Goal: Task Accomplishment & Management: Complete application form

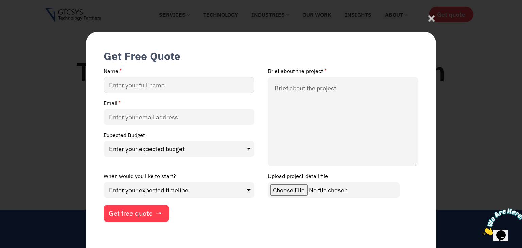
click at [153, 89] on input "Name" at bounding box center [179, 85] width 150 height 16
click at [434, 18] on icon at bounding box center [431, 20] width 9 height 9
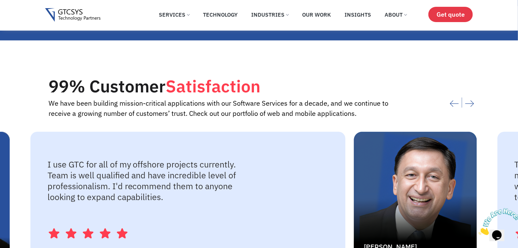
scroll to position [1968, 0]
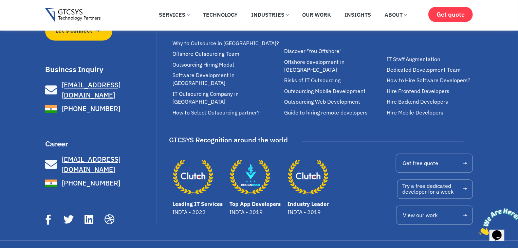
drag, startPoint x: 155, startPoint y: 100, endPoint x: 66, endPoint y: 100, distance: 89.0
click at [66, 100] on div "We make great software applications for your customers and teams to do its best…" at bounding box center [100, 75] width 111 height 297
copy span "91 977 300 8394"
click at [136, 92] on link "[EMAIL_ADDRESS][DOMAIN_NAME]" at bounding box center [99, 90] width 109 height 20
click at [158, 84] on div "We make great software applications for your customers and teams to do its best…" at bounding box center [259, 75] width 428 height 328
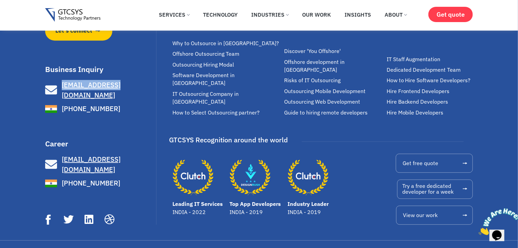
drag, startPoint x: 34, startPoint y: 83, endPoint x: 115, endPoint y: 84, distance: 81.5
click at [115, 84] on div "We make great software applications for your customers and teams to do its best…" at bounding box center [259, 75] width 518 height 328
copy link "[EMAIL_ADDRESS][DOMAIN_NAME]"
click at [0, 120] on div "We make great software applications for your customers and teams to do its best…" at bounding box center [259, 75] width 518 height 328
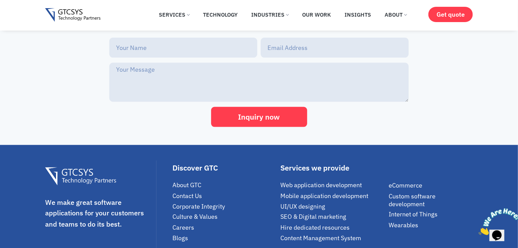
scroll to position [1697, 0]
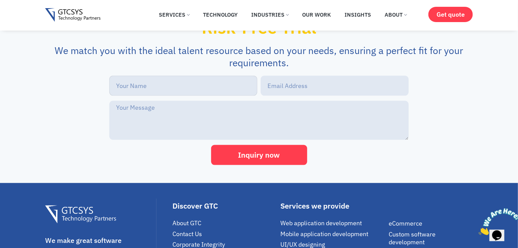
click at [151, 90] on input "New Form" at bounding box center [183, 86] width 148 height 20
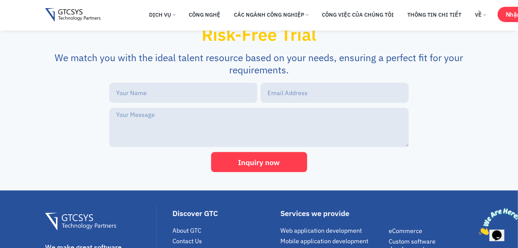
scroll to position [1714, 0]
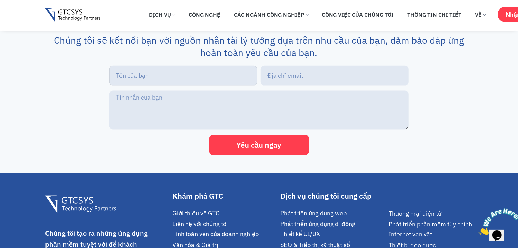
click at [148, 85] on input "Biểu mẫu mới" at bounding box center [183, 76] width 148 height 20
type input "Kate Vu"
click at [288, 83] on input "Biểu mẫu mới" at bounding box center [335, 76] width 148 height 20
type input "hello@agiletech.vn"
drag, startPoint x: 244, startPoint y: 120, endPoint x: 202, endPoint y: 90, distance: 51.4
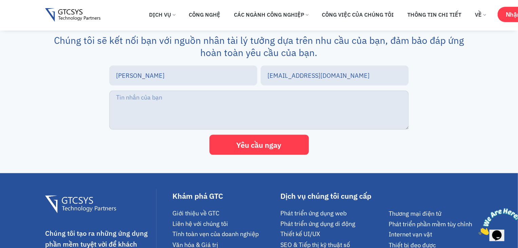
click at [243, 119] on textarea "Biểu mẫu mới" at bounding box center [259, 110] width 300 height 39
paste textarea "Hello, I’m Kate Vu from AgileTech Vietnam. We have over 10 years of experience …"
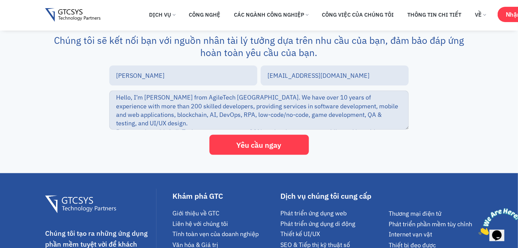
scroll to position [40, 0]
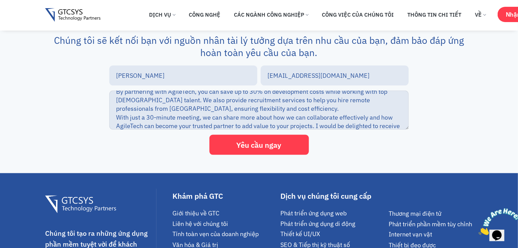
type textarea "Hello, I’m Kate Vu from AgileTech Vietnam. We have over 10 years of experience …"
click at [236, 155] on button "Yêu cầu ngay" at bounding box center [259, 145] width 99 height 20
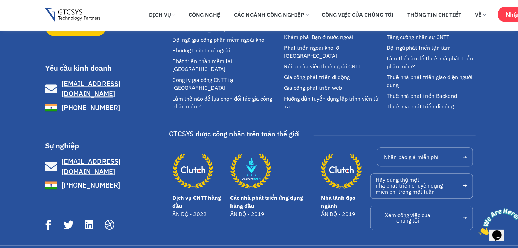
scroll to position [2002, 0]
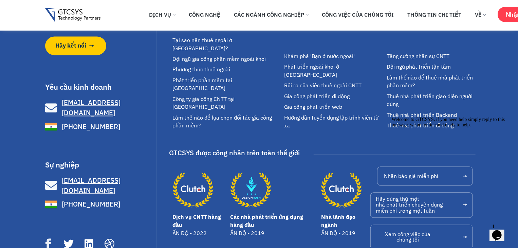
click at [48, 238] on icon at bounding box center [48, 243] width 5 height 11
